Goal: Information Seeking & Learning: Understand process/instructions

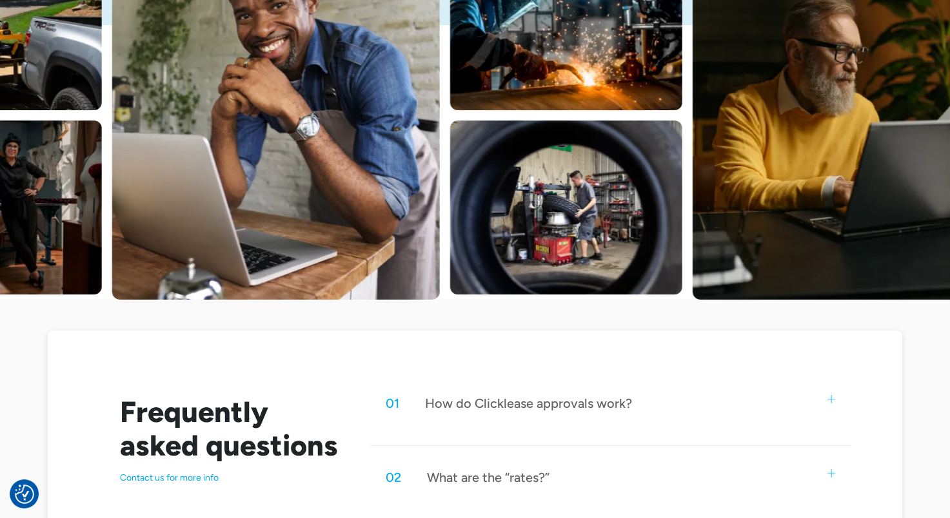
scroll to position [567, 0]
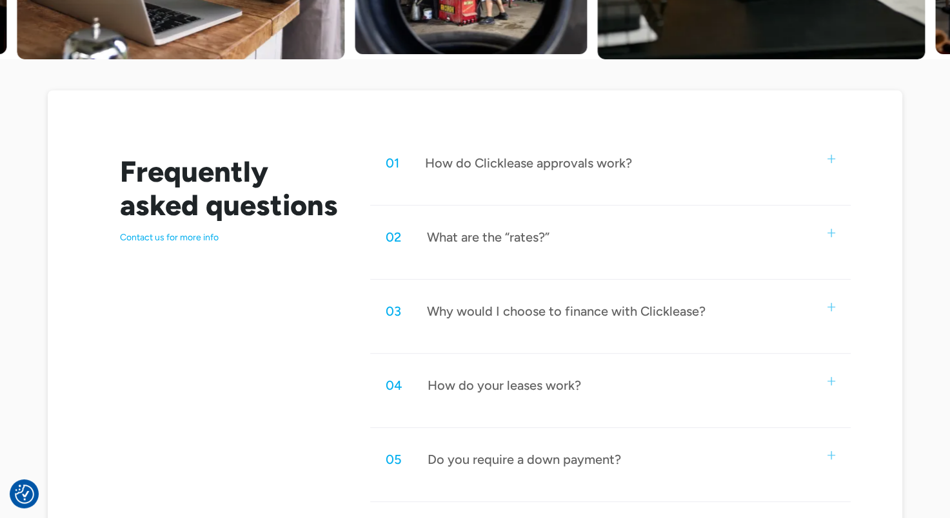
click at [829, 157] on img at bounding box center [831, 159] width 8 height 8
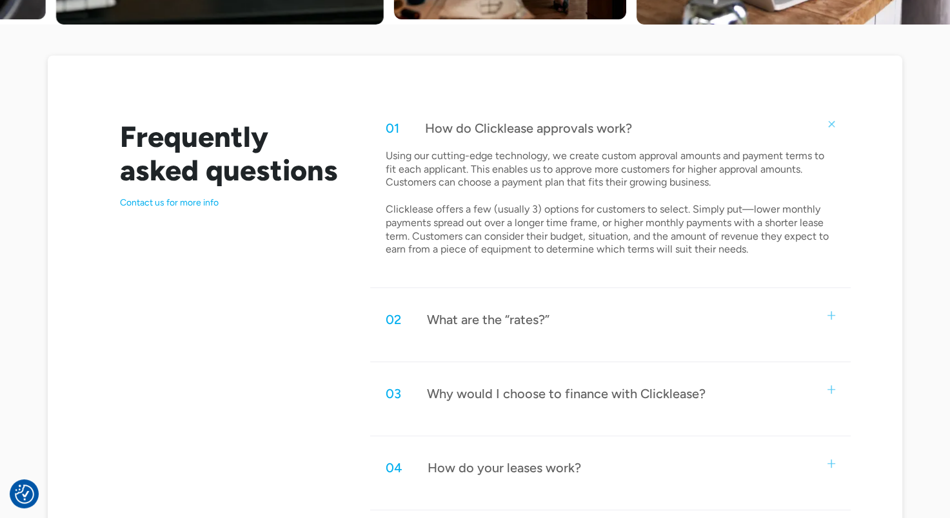
scroll to position [604, 0]
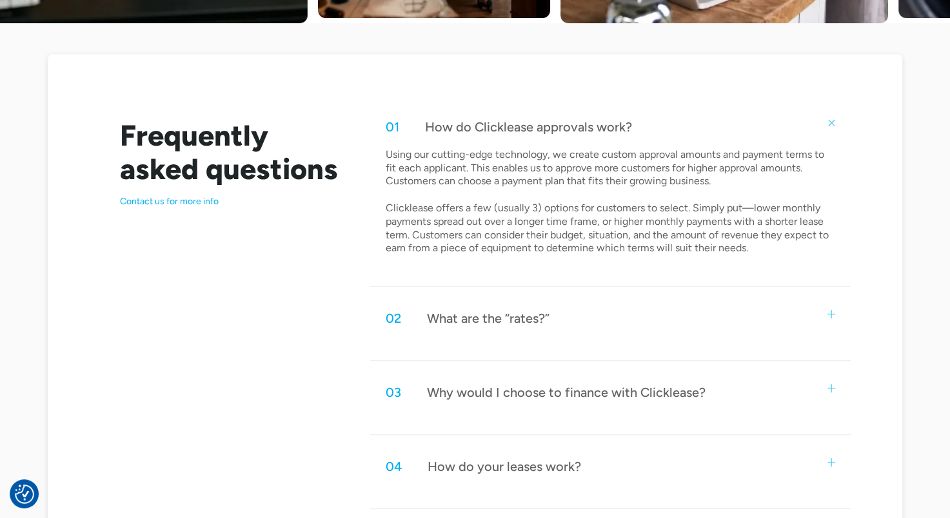
click at [831, 316] on img at bounding box center [831, 314] width 8 height 8
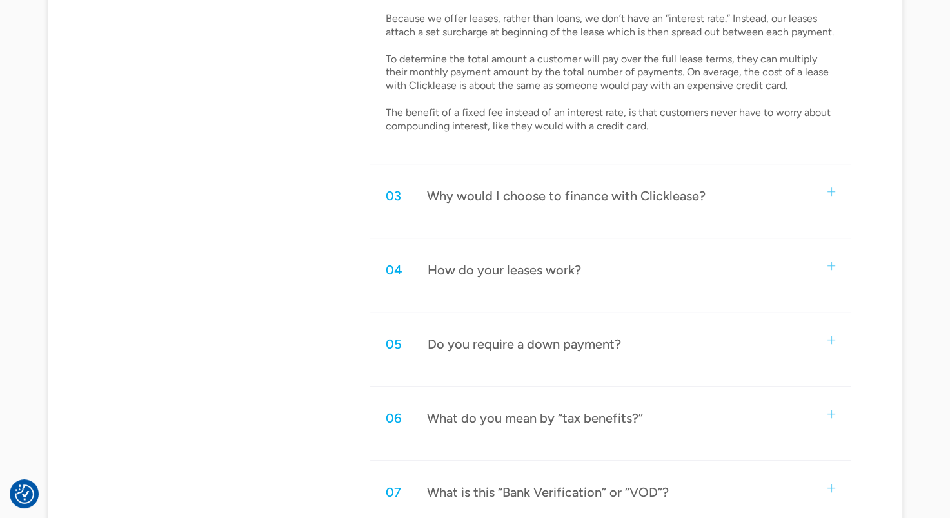
scroll to position [934, 0]
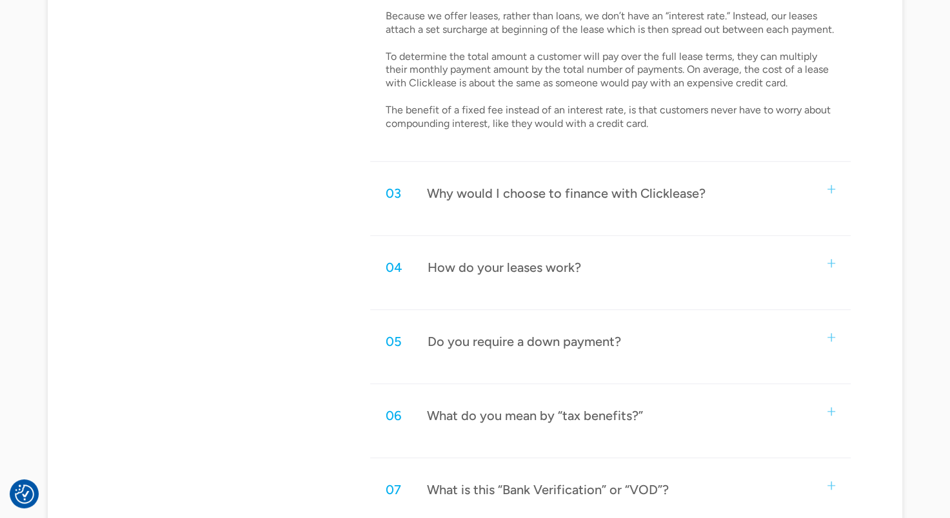
click at [833, 191] on img at bounding box center [831, 189] width 8 height 8
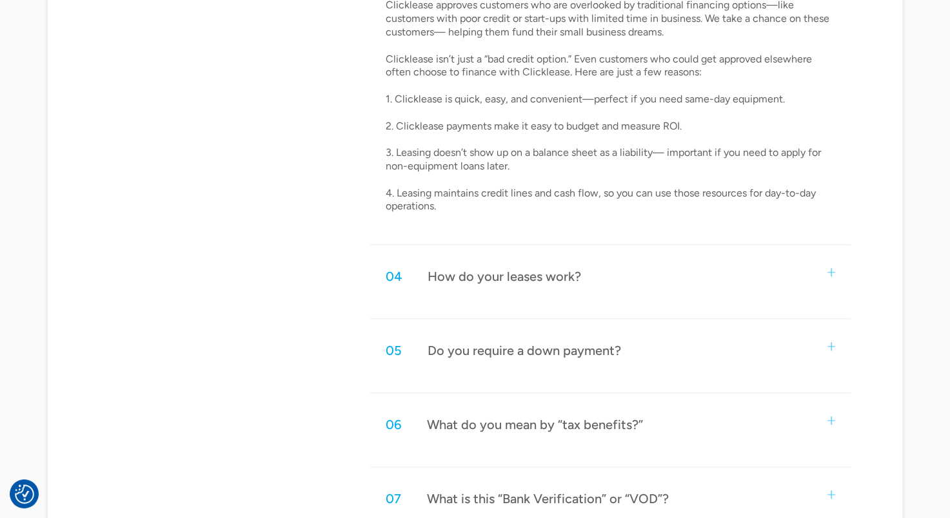
scroll to position [1181, 0]
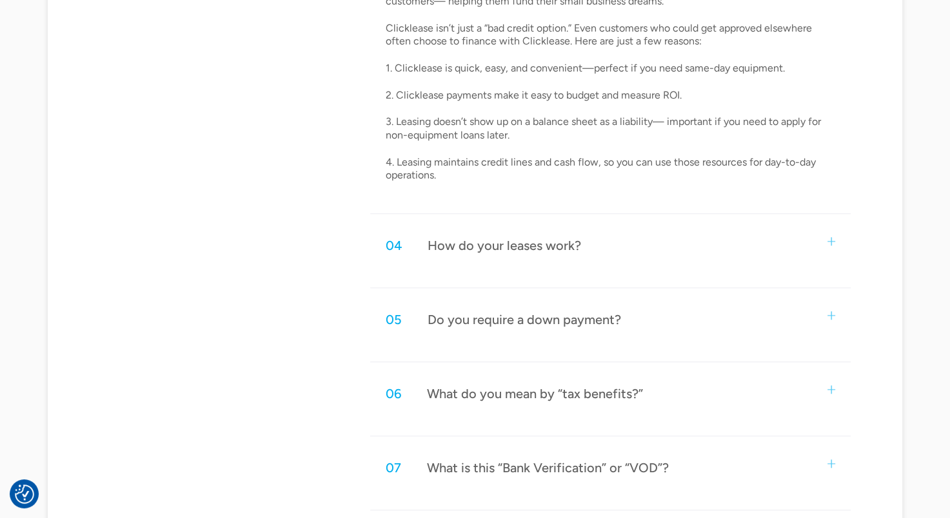
click at [829, 244] on div "04 How do your leases work?" at bounding box center [610, 245] width 480 height 43
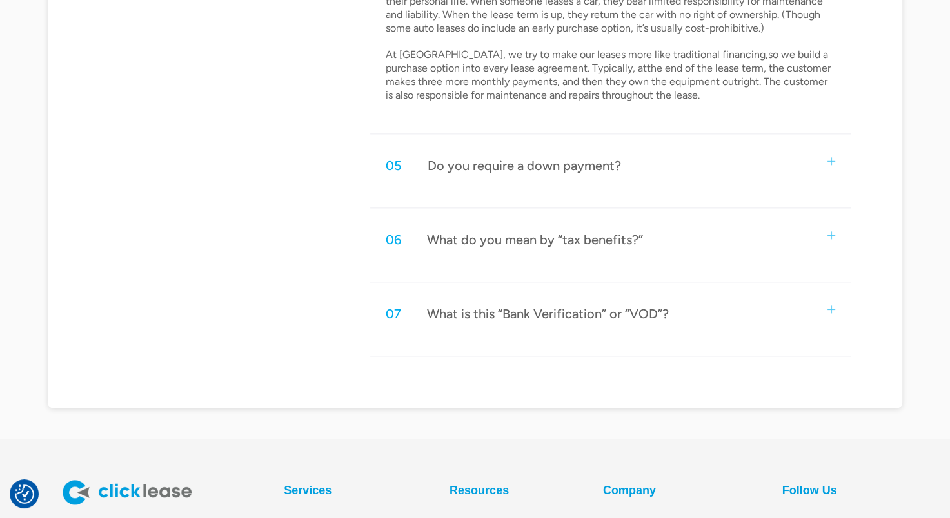
scroll to position [1576, 0]
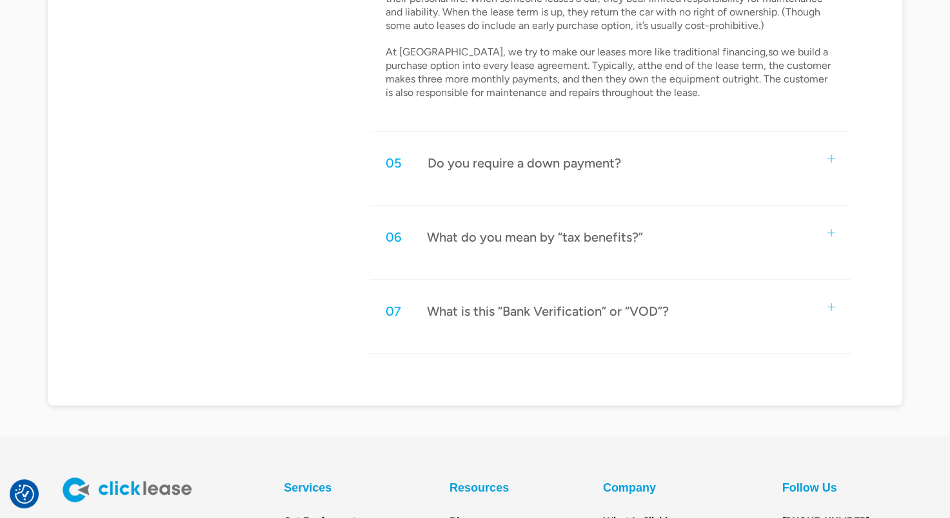
click at [831, 163] on div "05 Do you require a down payment?" at bounding box center [610, 163] width 480 height 43
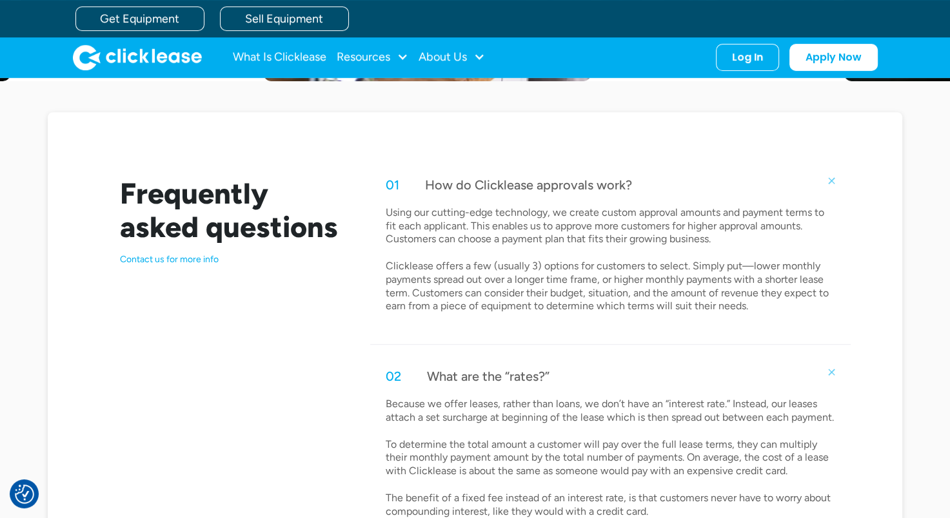
scroll to position [395, 0]
